Goal: Find specific page/section: Find specific page/section

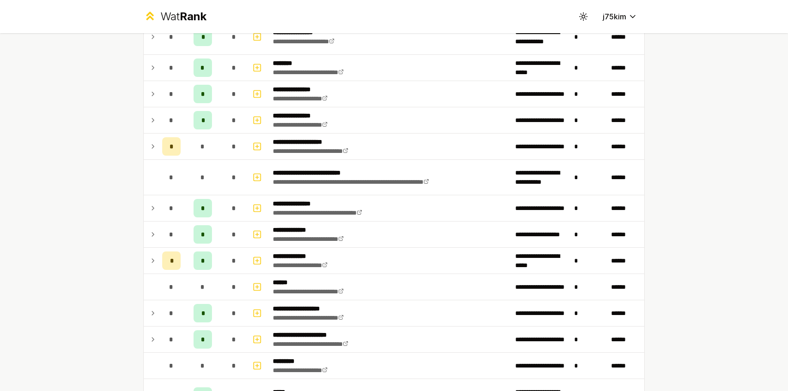
scroll to position [198, 0]
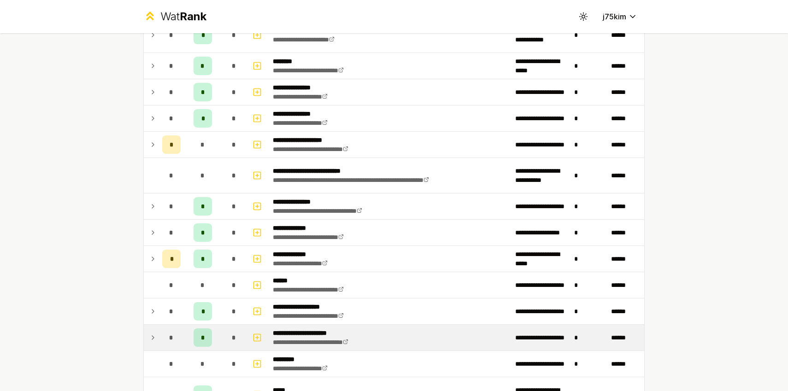
click at [155, 341] on icon at bounding box center [152, 337] width 7 height 11
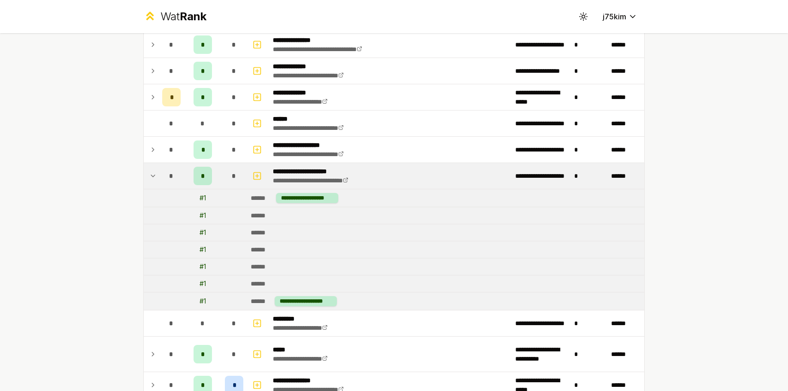
scroll to position [359, 0]
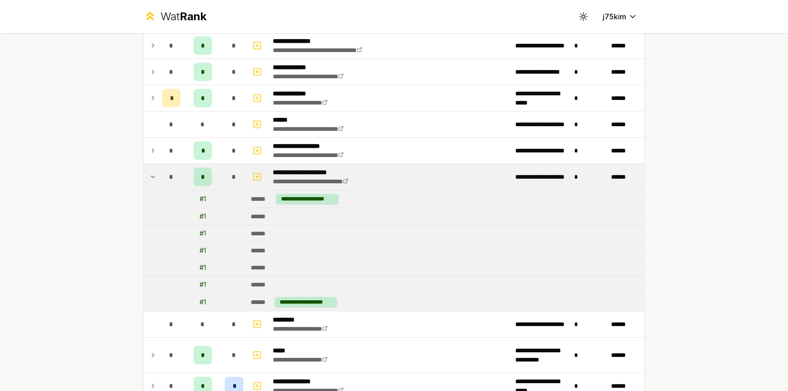
click at [150, 180] on icon at bounding box center [152, 176] width 7 height 11
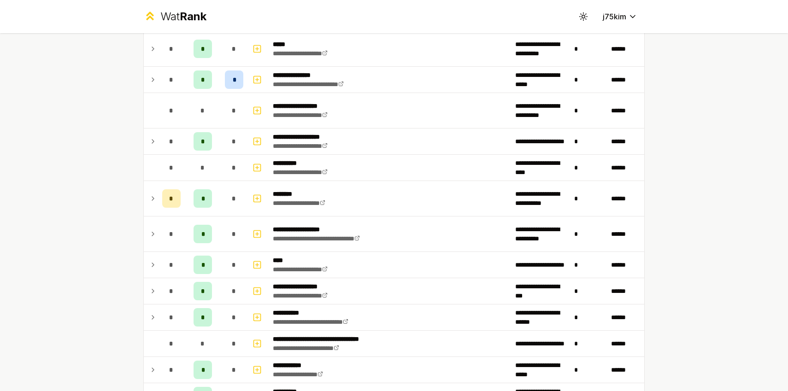
scroll to position [546, 0]
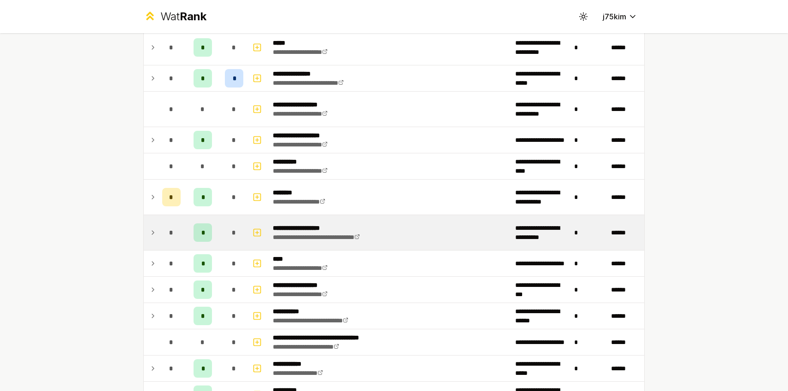
click at [157, 235] on td at bounding box center [151, 232] width 15 height 35
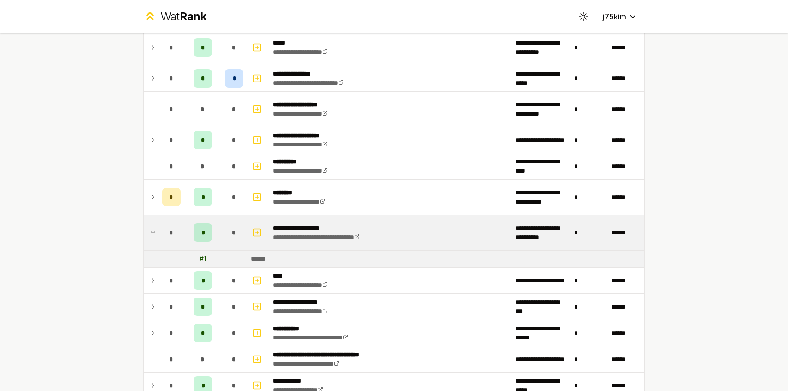
click at [157, 235] on td at bounding box center [151, 232] width 15 height 35
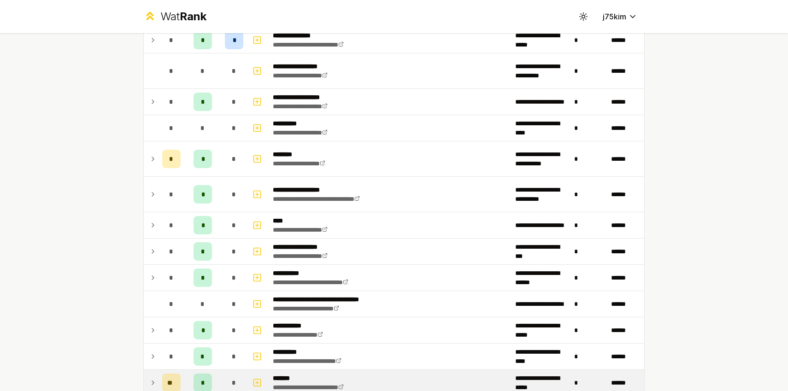
scroll to position [1156, 0]
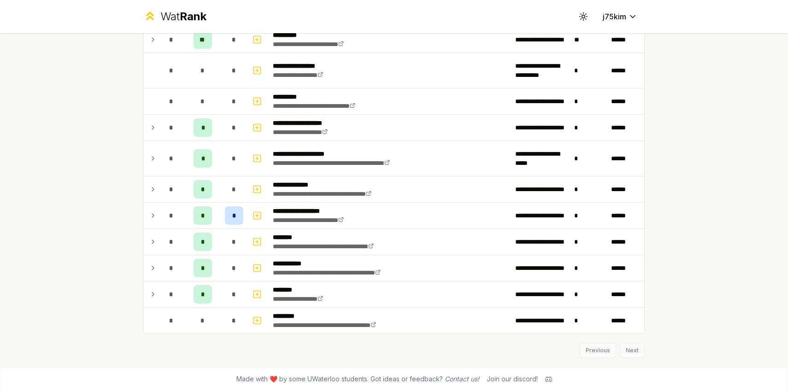
click at [631, 346] on div "Previous Next" at bounding box center [393, 346] width 501 height 24
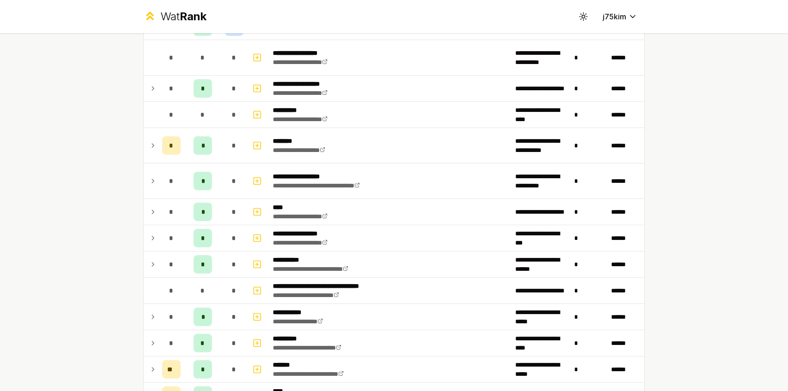
scroll to position [0, 0]
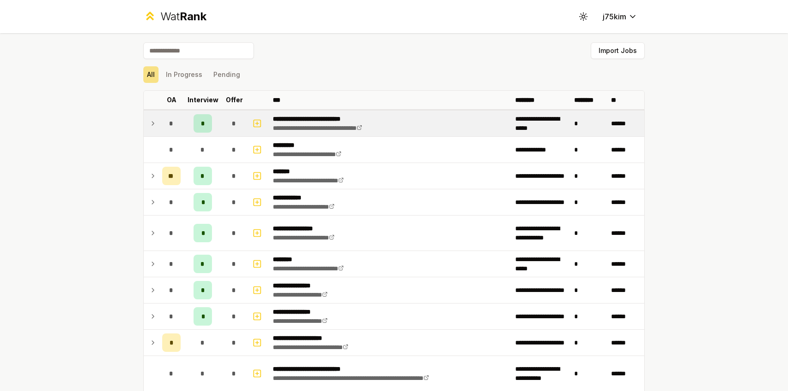
click at [147, 113] on td at bounding box center [151, 124] width 15 height 26
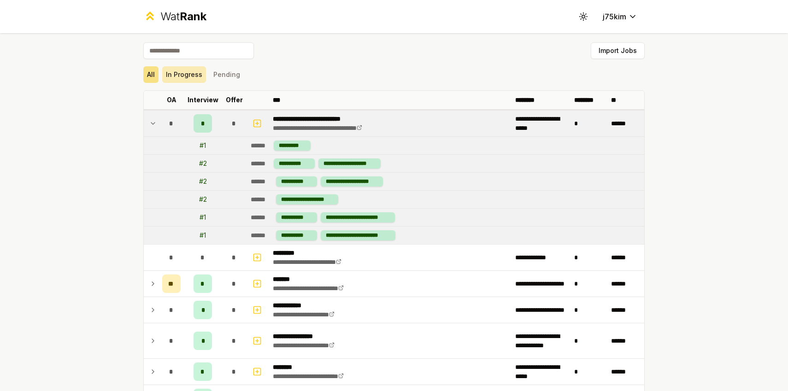
click at [174, 77] on button "In Progress" at bounding box center [184, 74] width 44 height 17
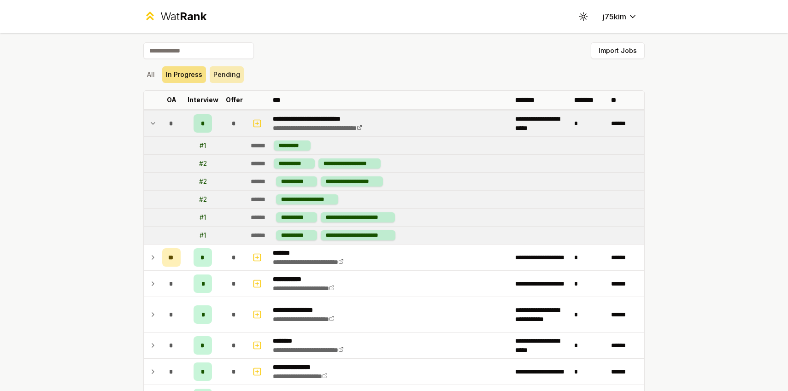
click at [231, 72] on button "Pending" at bounding box center [227, 74] width 34 height 17
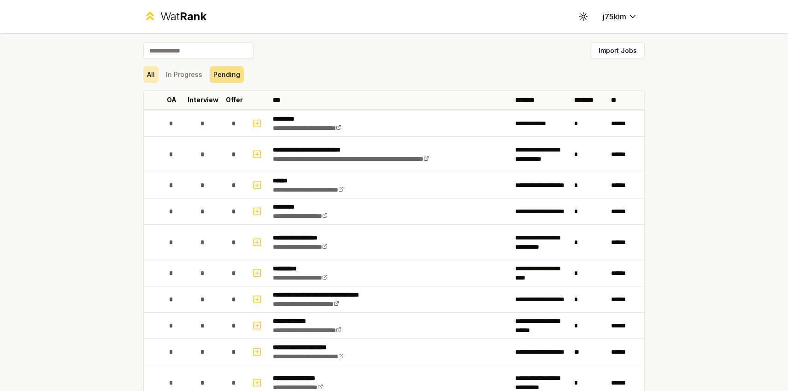
click at [157, 77] on button "All" at bounding box center [150, 74] width 15 height 17
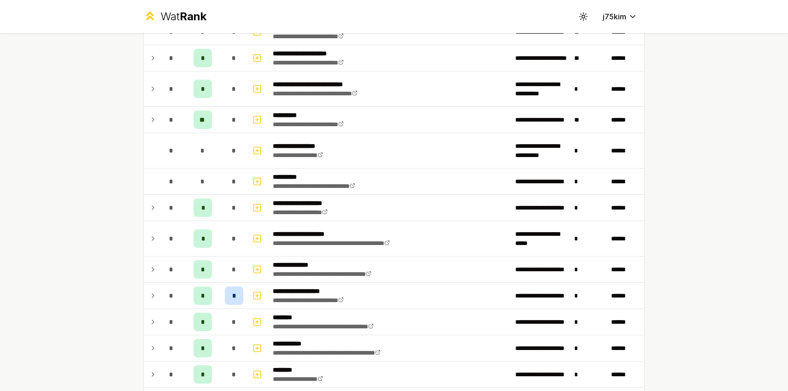
scroll to position [1156, 0]
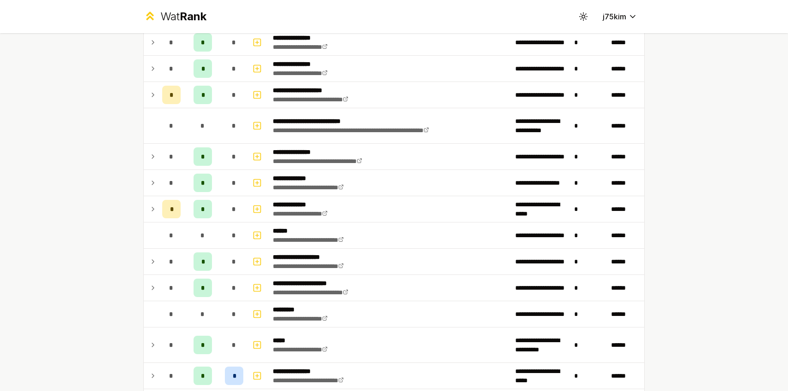
scroll to position [258, 0]
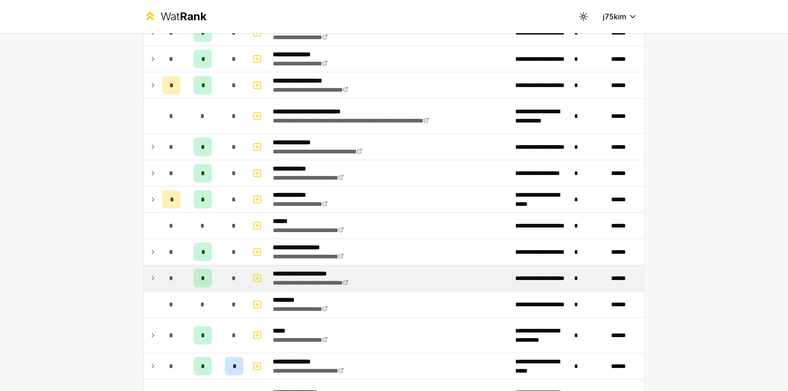
click at [150, 283] on icon at bounding box center [152, 278] width 7 height 11
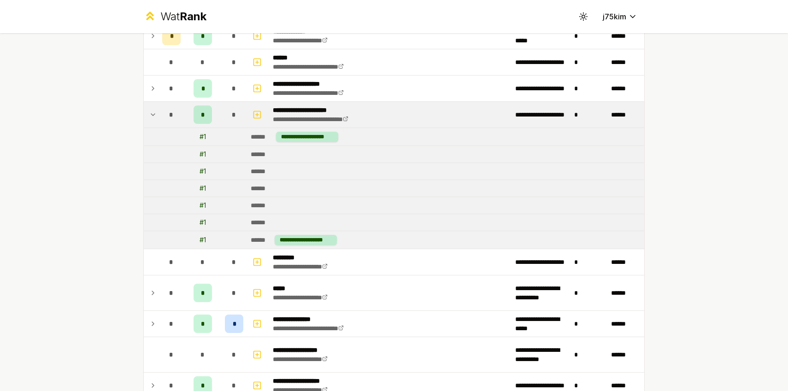
scroll to position [424, 0]
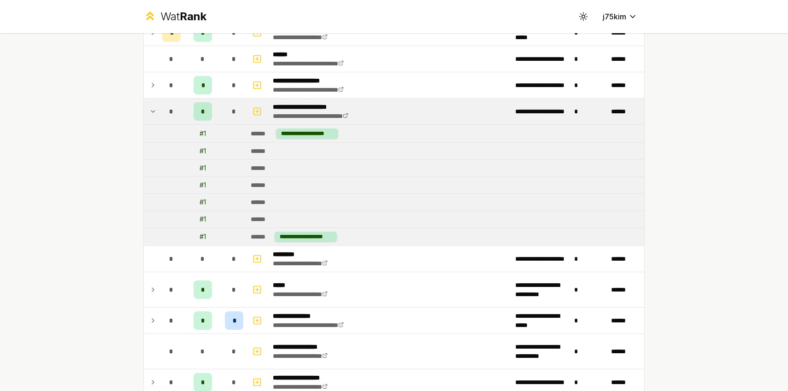
click at [153, 103] on td at bounding box center [151, 112] width 15 height 26
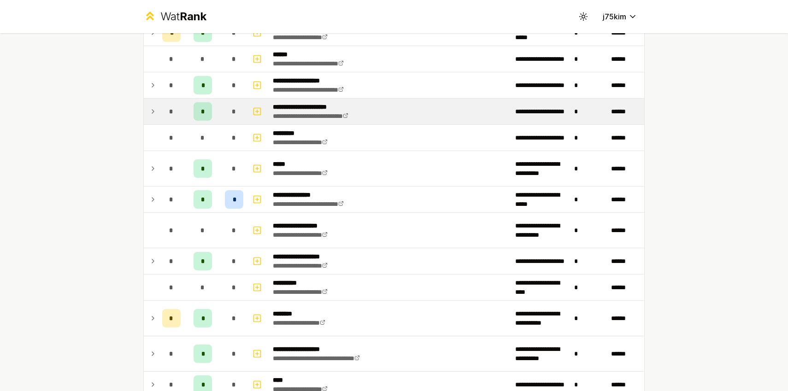
click at [153, 103] on td at bounding box center [151, 112] width 15 height 26
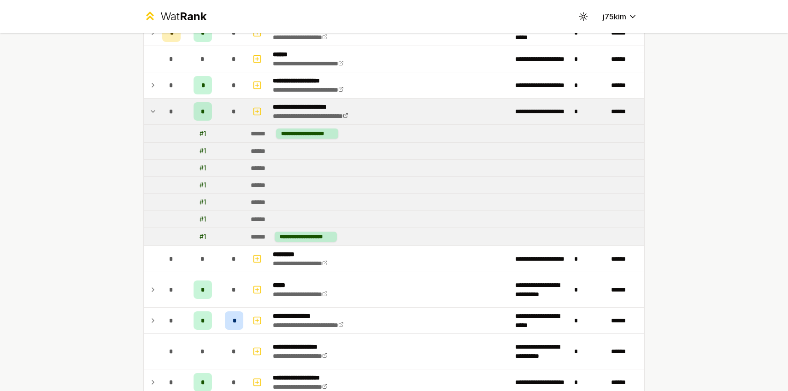
click at [153, 103] on td at bounding box center [151, 112] width 15 height 26
